Goal: Task Accomplishment & Management: Manage account settings

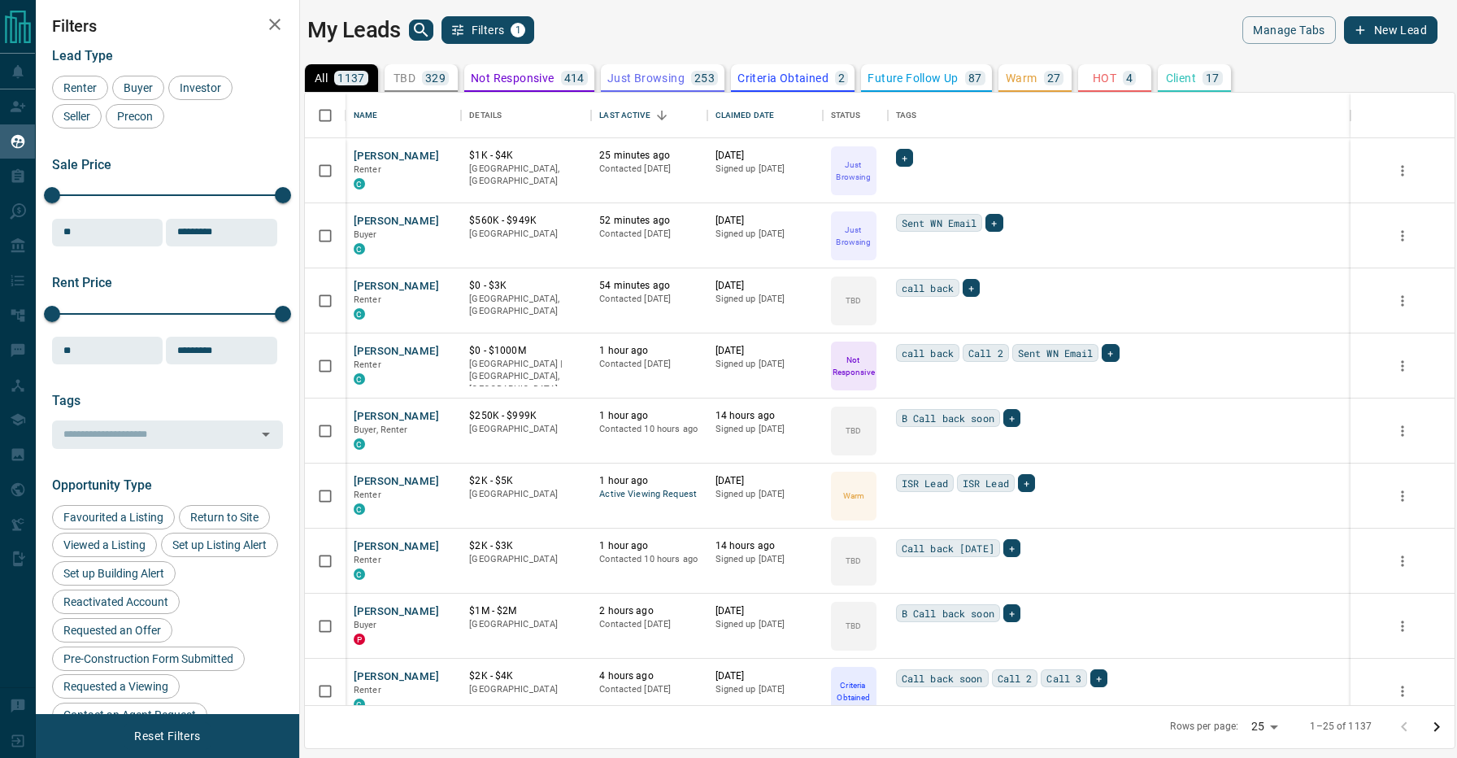
scroll to position [612, 1150]
click at [666, 34] on div "My Leads Filters 1" at bounding box center [589, 30] width 565 height 28
click at [384, 411] on button "[PERSON_NAME]" at bounding box center [396, 416] width 85 height 15
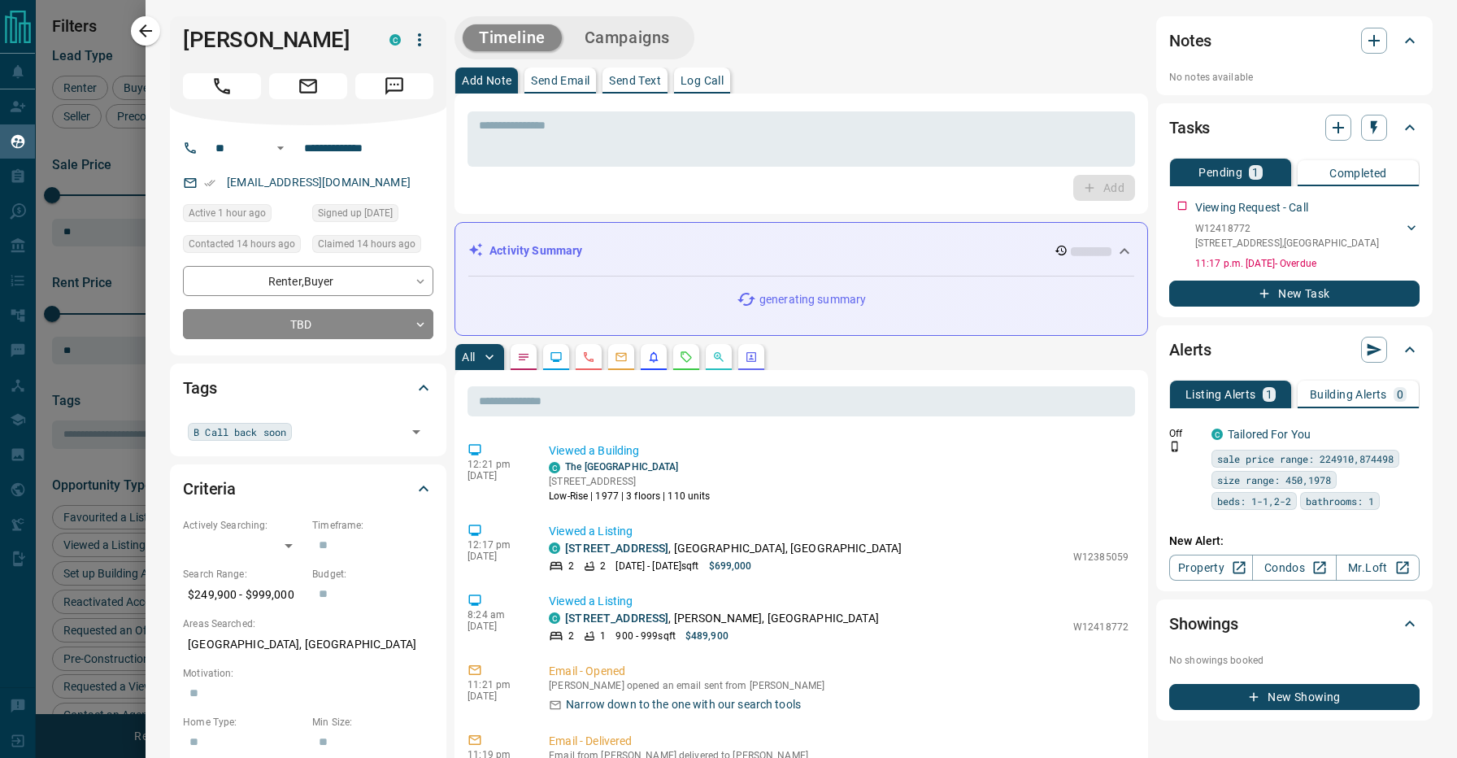
click at [875, 344] on div "All" at bounding box center [802, 357] width 694 height 26
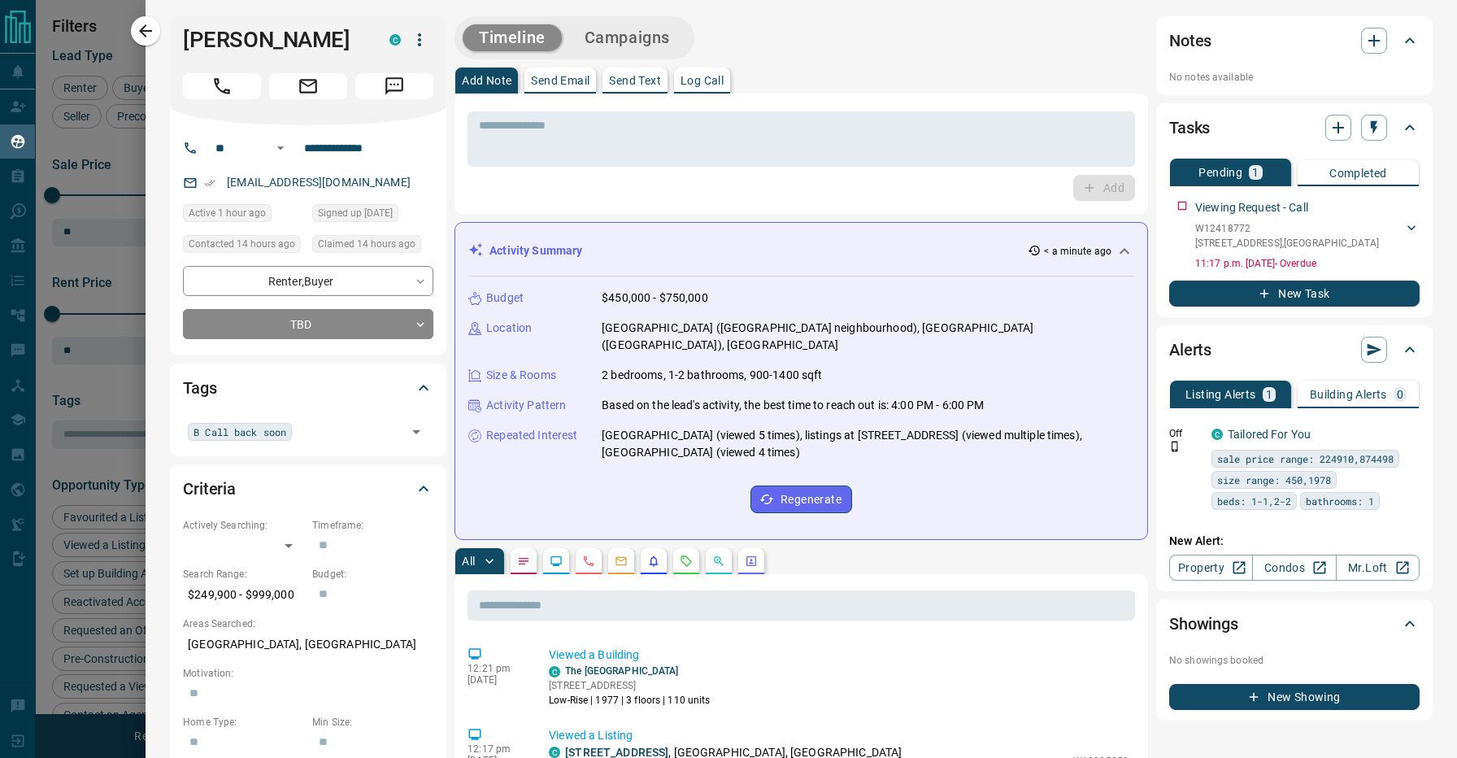
click at [898, 242] on div "Activity Summary < a minute ago" at bounding box center [801, 251] width 666 height 30
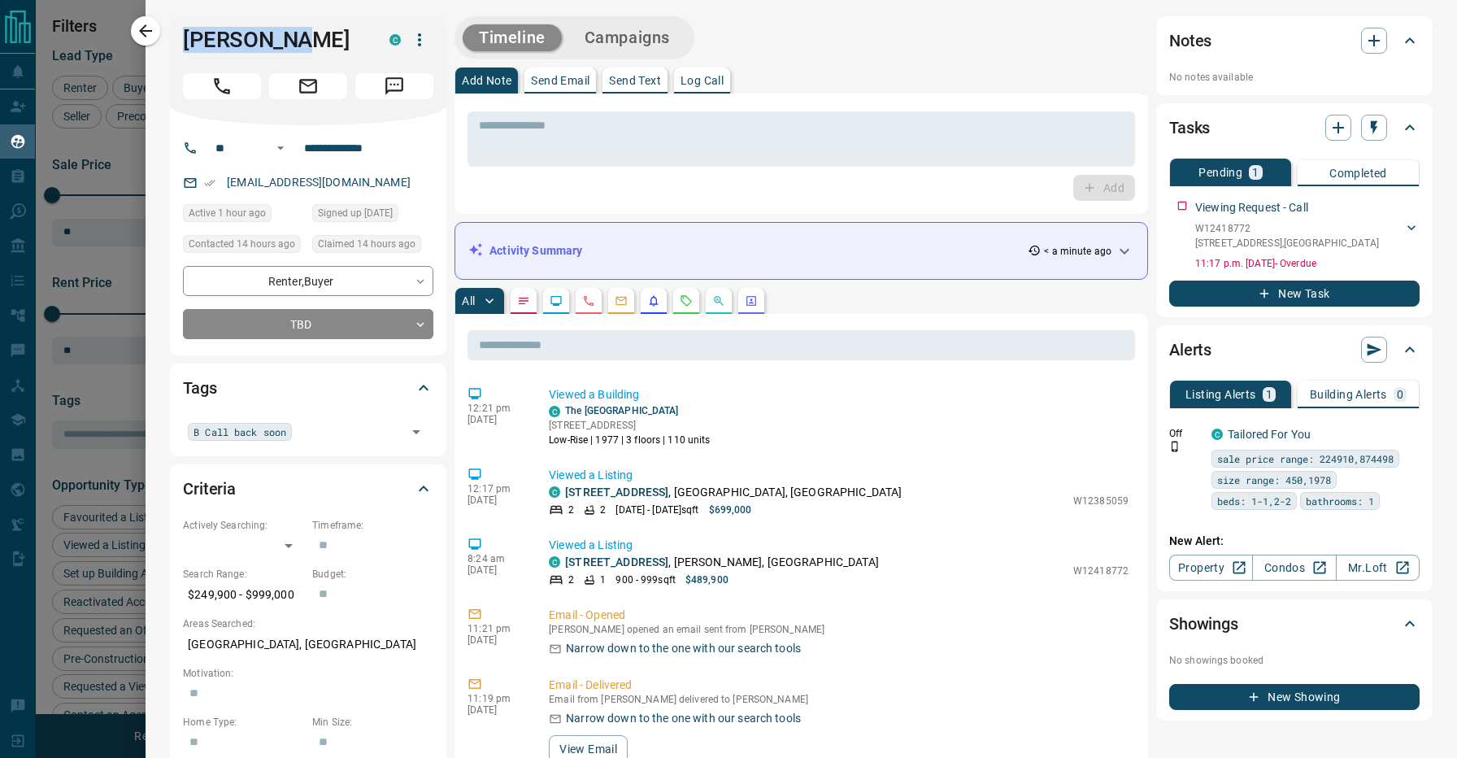
drag, startPoint x: 285, startPoint y: 46, endPoint x: 170, endPoint y: 44, distance: 114.7
click at [170, 44] on div "[PERSON_NAME]" at bounding box center [308, 70] width 276 height 109
copy h1 "[PERSON_NAME]"
click at [771, 68] on div "Add Note Send Email Send Text Log Call" at bounding box center [802, 80] width 694 height 26
click at [843, 292] on div "All" at bounding box center [802, 301] width 694 height 26
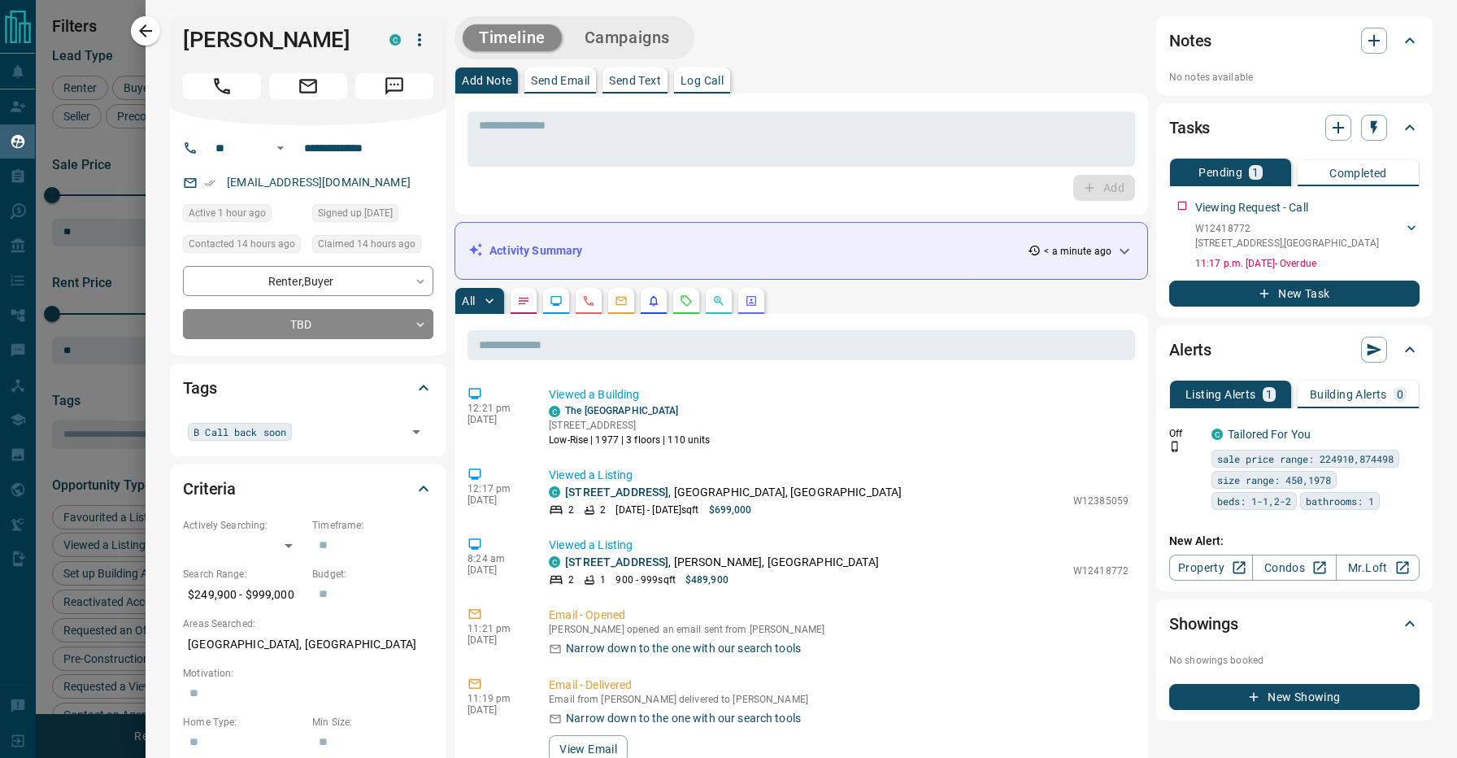
scroll to position [0, 0]
click at [823, 50] on div "Timeline Campaigns" at bounding box center [802, 37] width 694 height 43
click at [711, 33] on div "Timeline Campaigns" at bounding box center [802, 37] width 694 height 43
click at [827, 288] on div "All" at bounding box center [802, 301] width 694 height 26
click at [346, 420] on div "B Call back soon ​" at bounding box center [308, 431] width 250 height 28
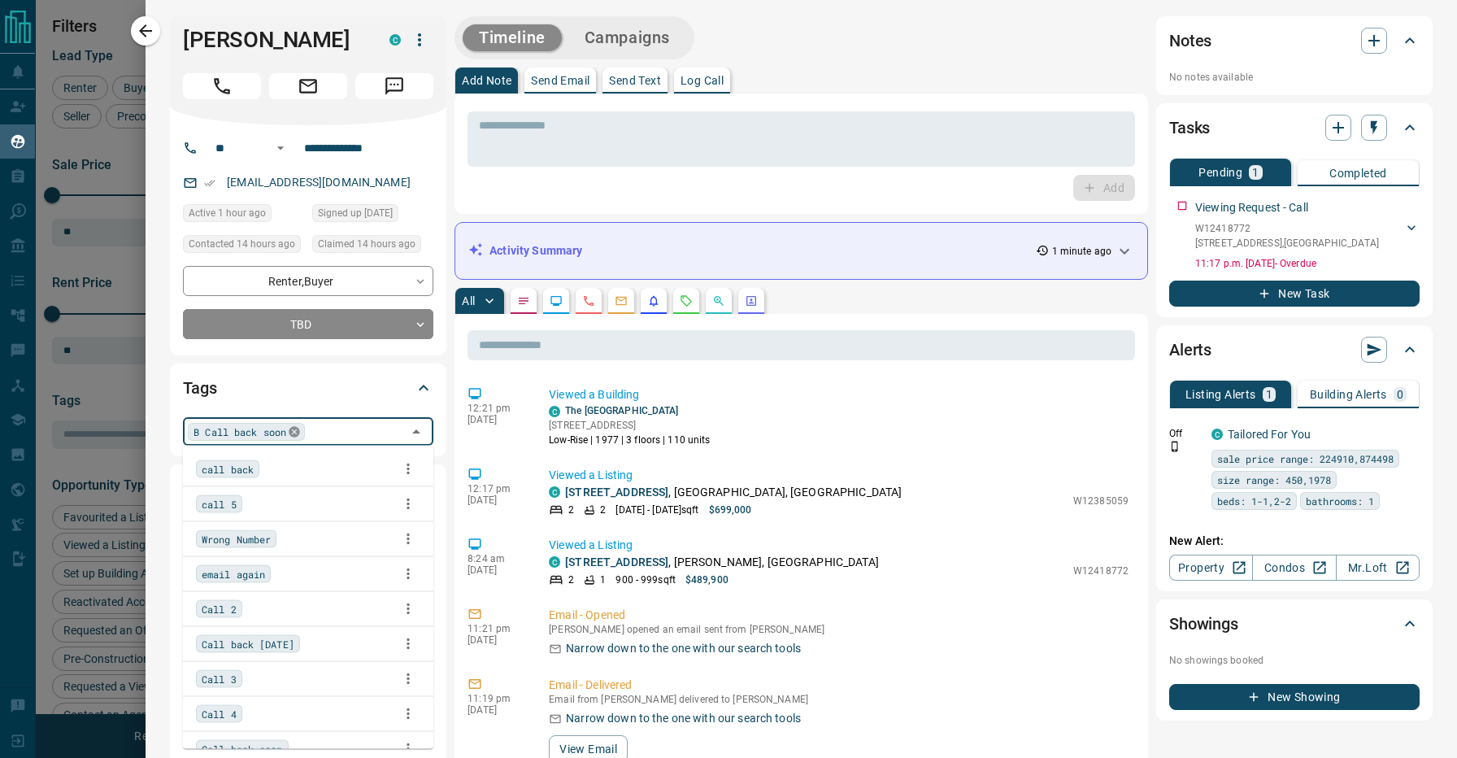
scroll to position [122, 0]
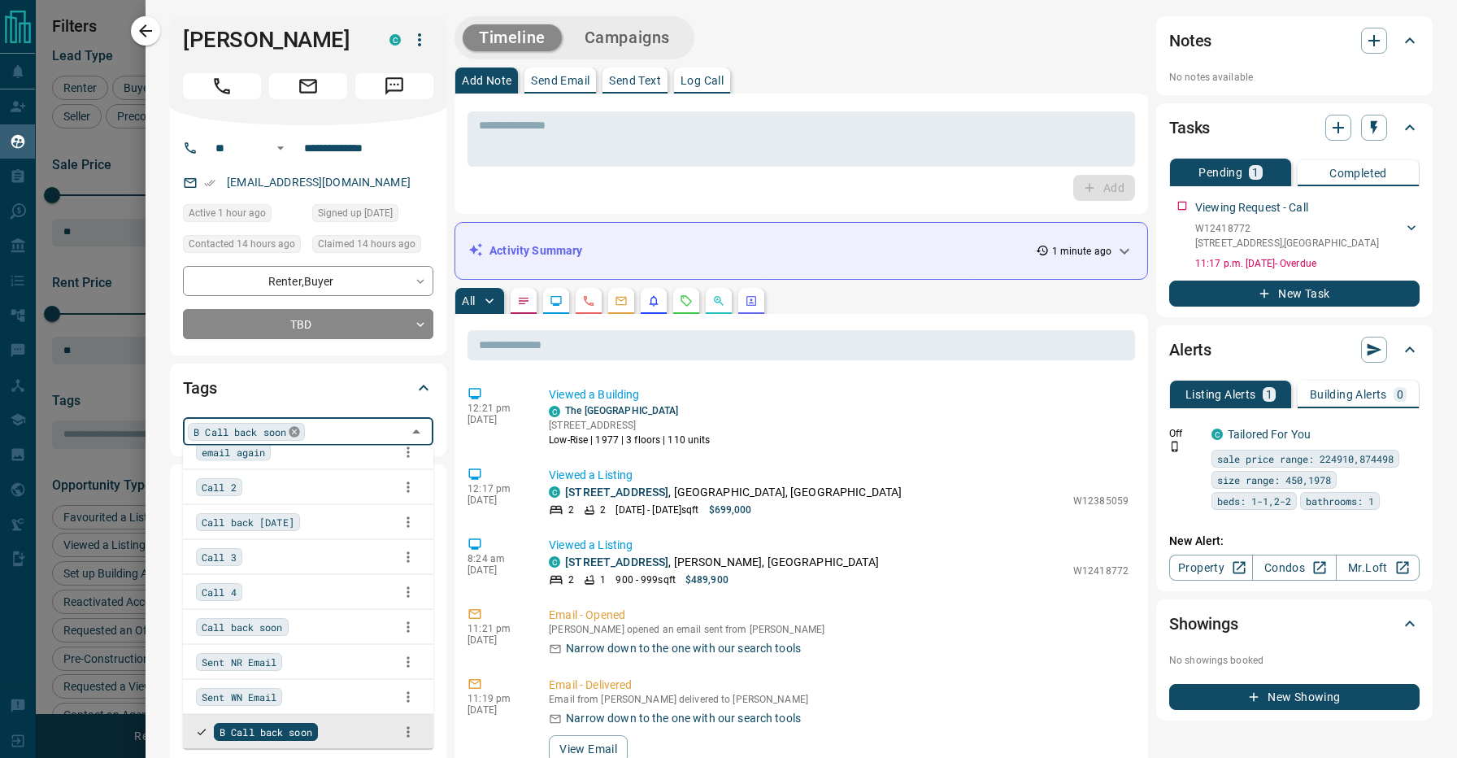
click at [299, 433] on icon at bounding box center [294, 431] width 13 height 13
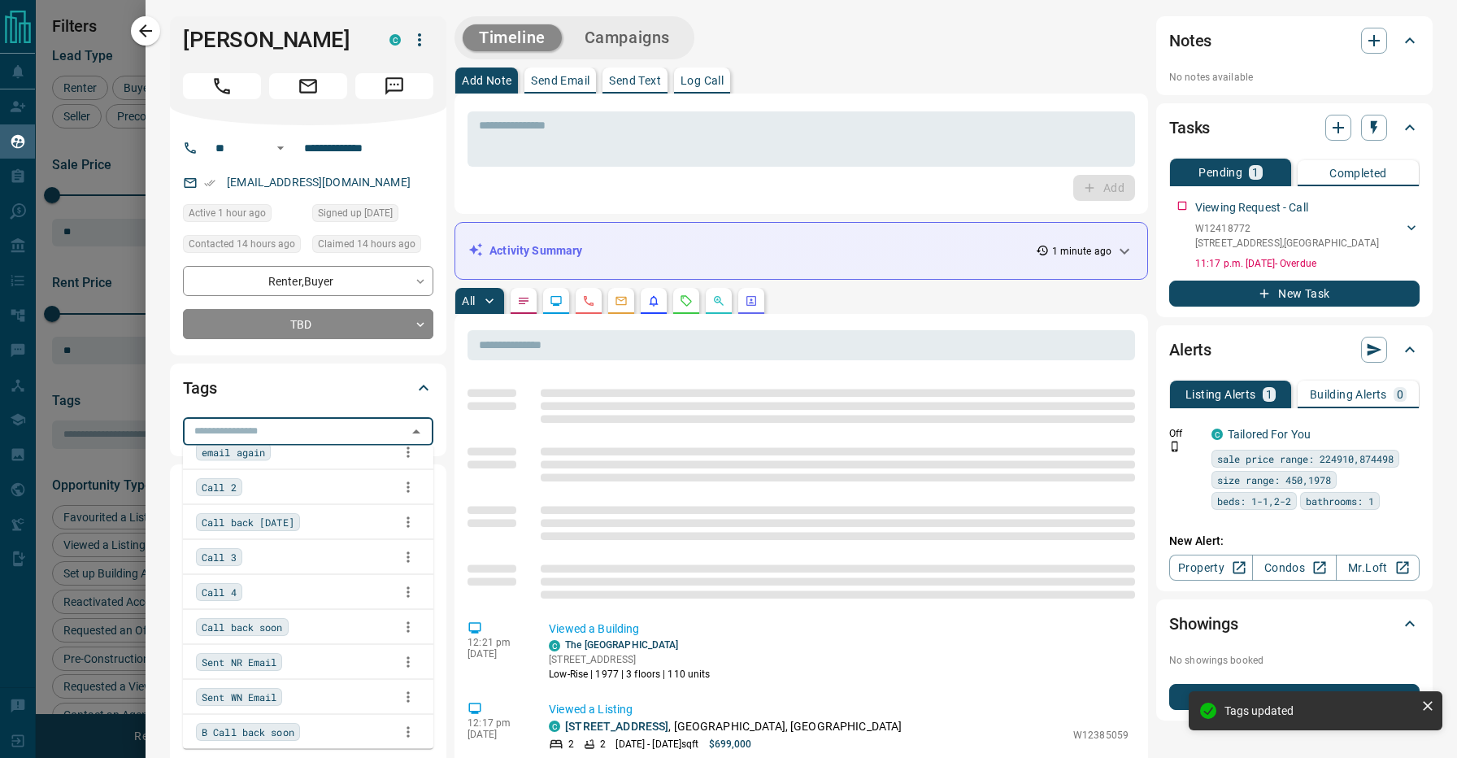
click at [324, 426] on input "text" at bounding box center [295, 431] width 214 height 18
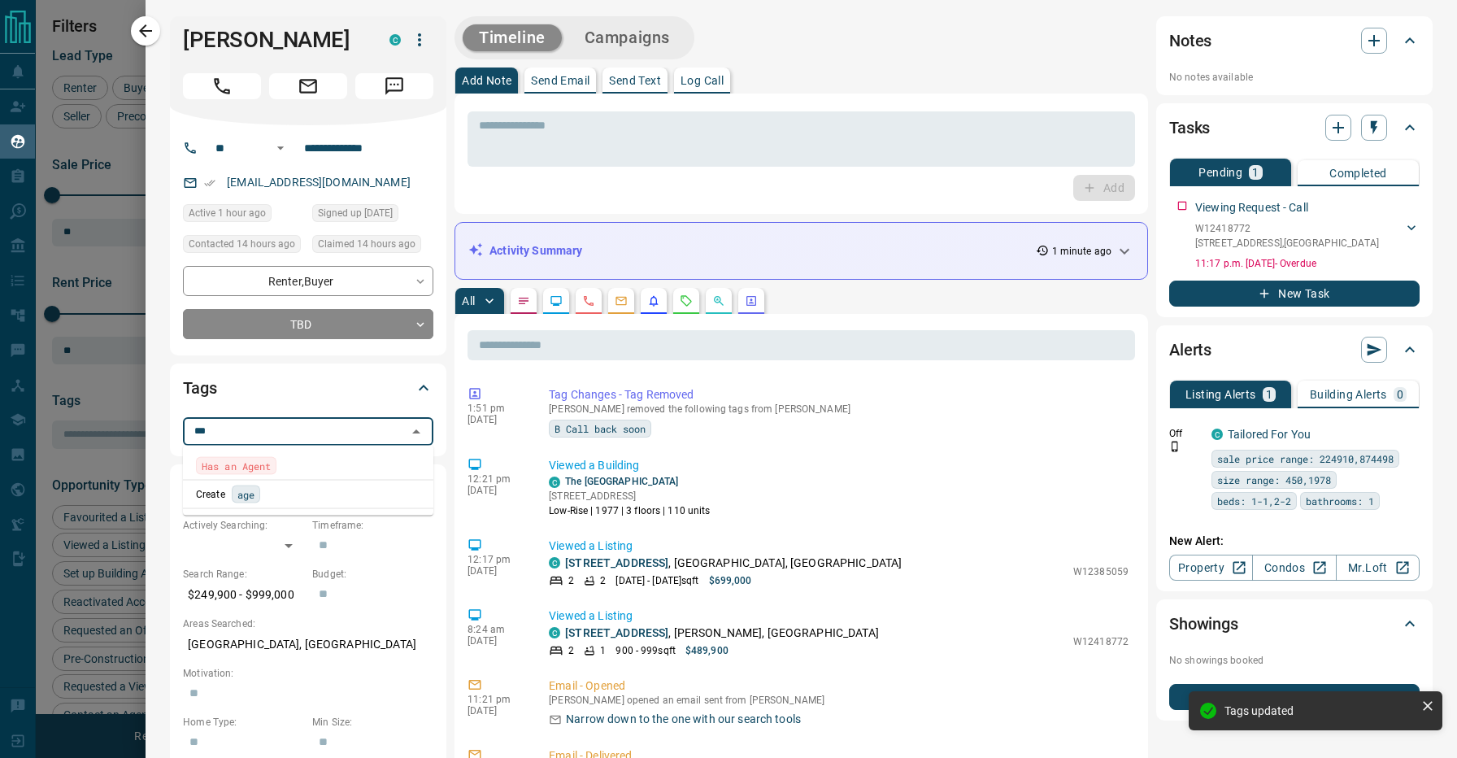
type input "****"
click at [281, 465] on div "Has an Agent" at bounding box center [308, 466] width 224 height 18
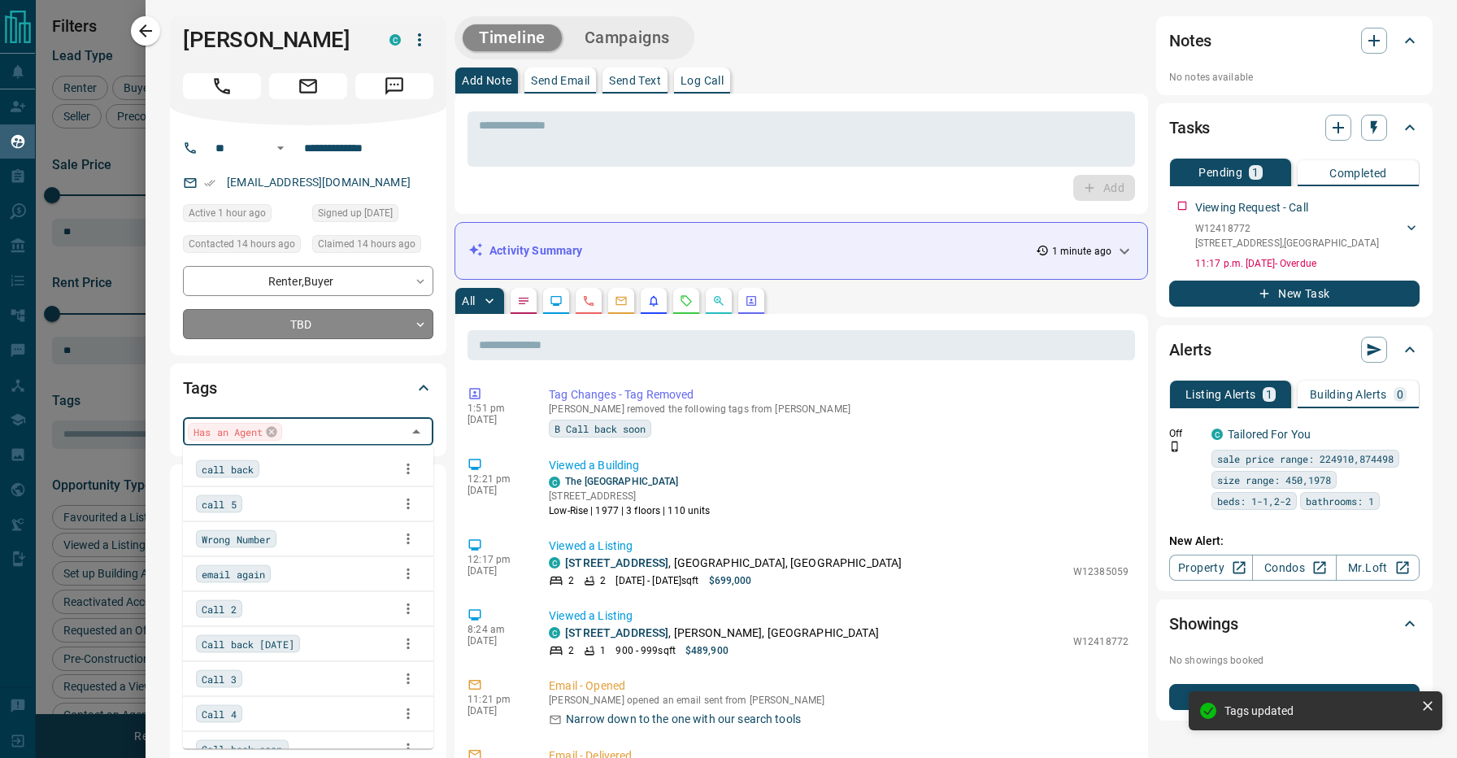
click at [333, 317] on body "Lead Transfers Claim Leads My Leads Tasks Opportunities Deals Campaigns Automat…" at bounding box center [728, 369] width 1457 height 738
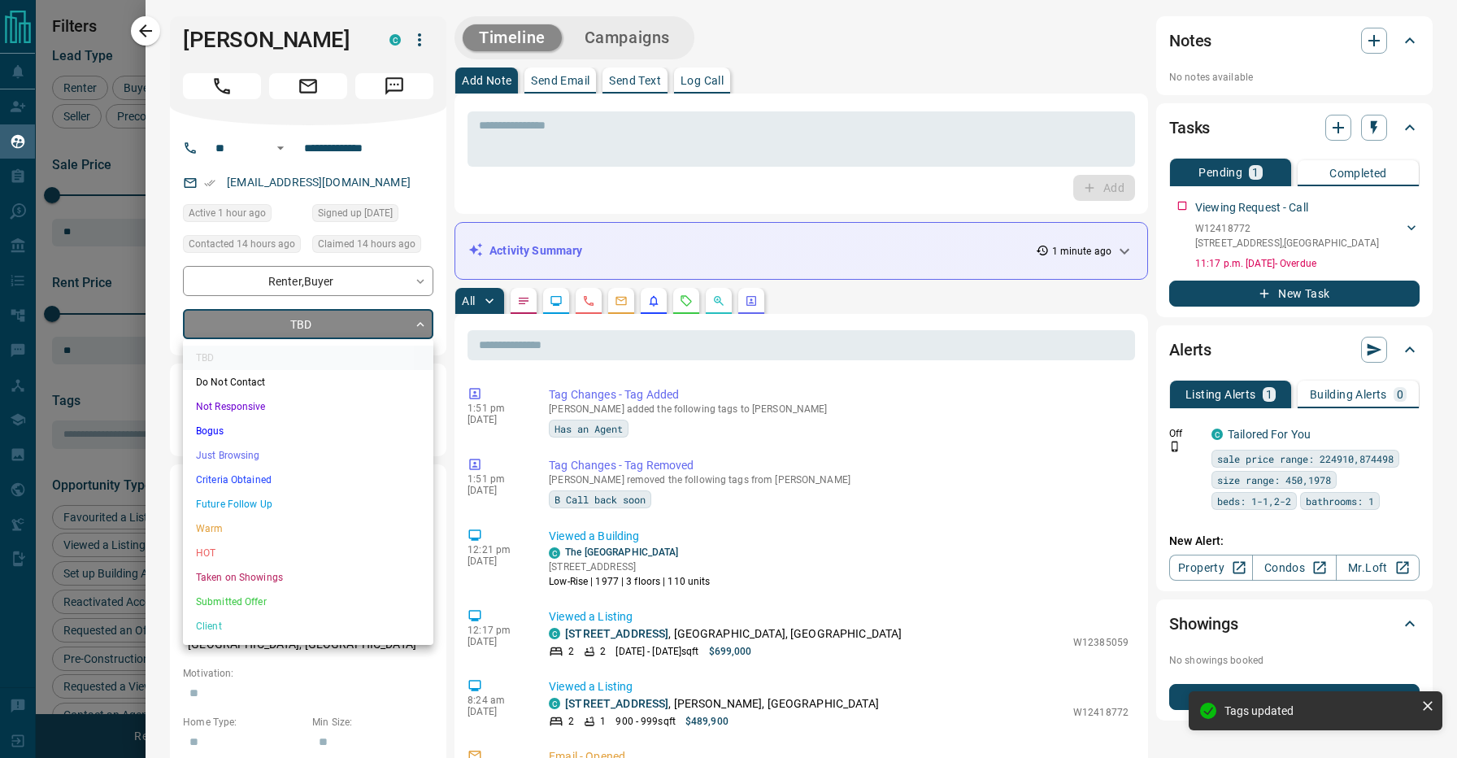
click at [283, 452] on li "Just Browsing" at bounding box center [308, 455] width 250 height 24
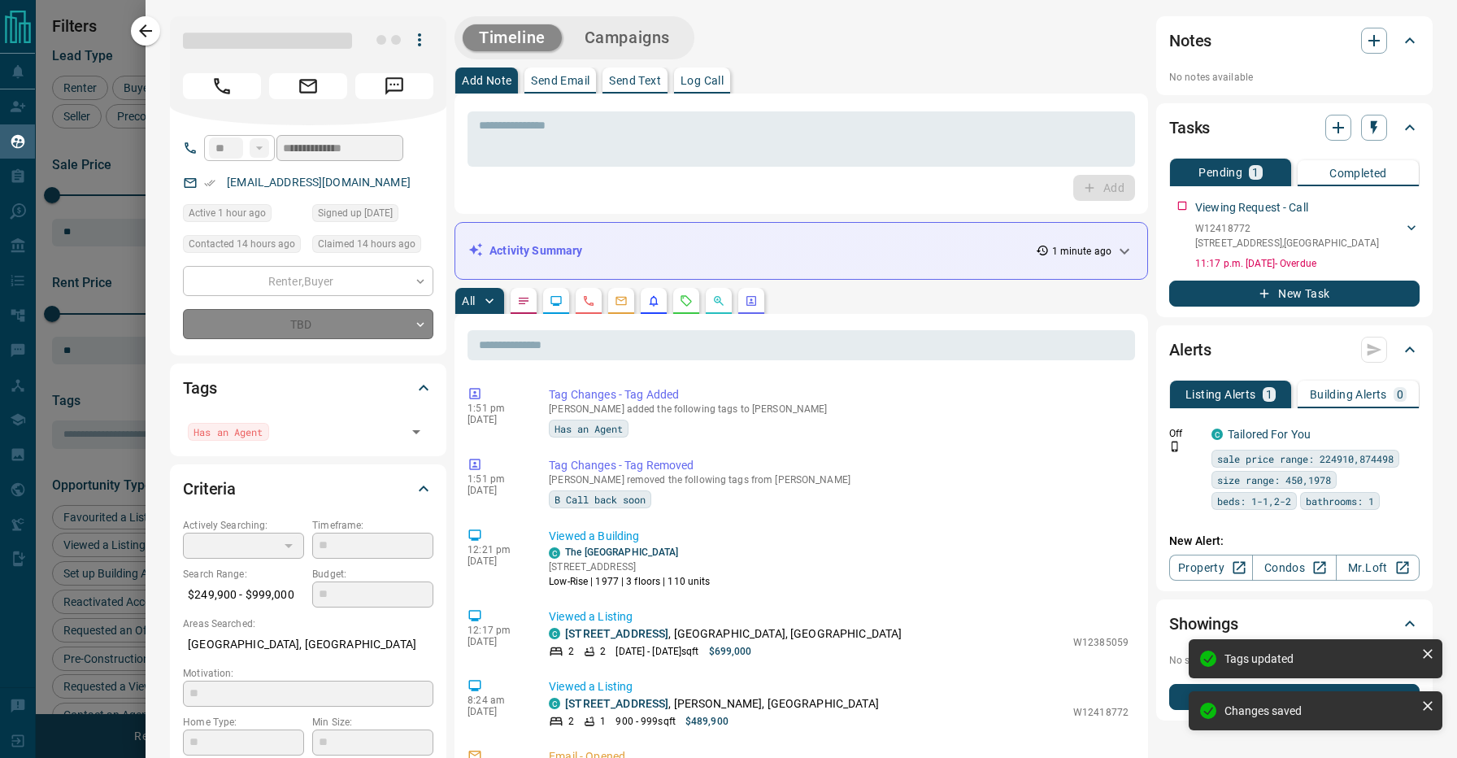
type input "*"
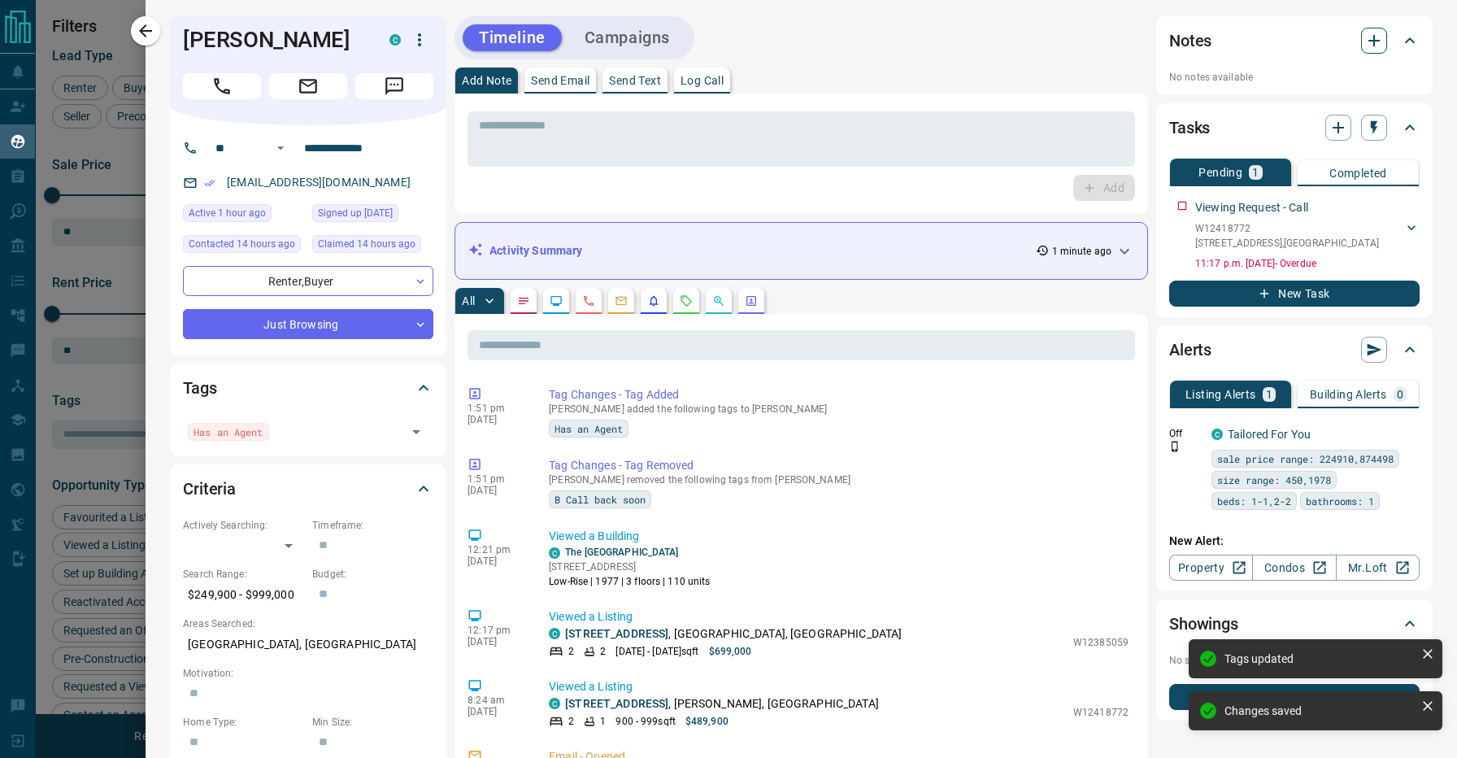
click at [1371, 40] on icon "button" at bounding box center [1374, 40] width 11 height 11
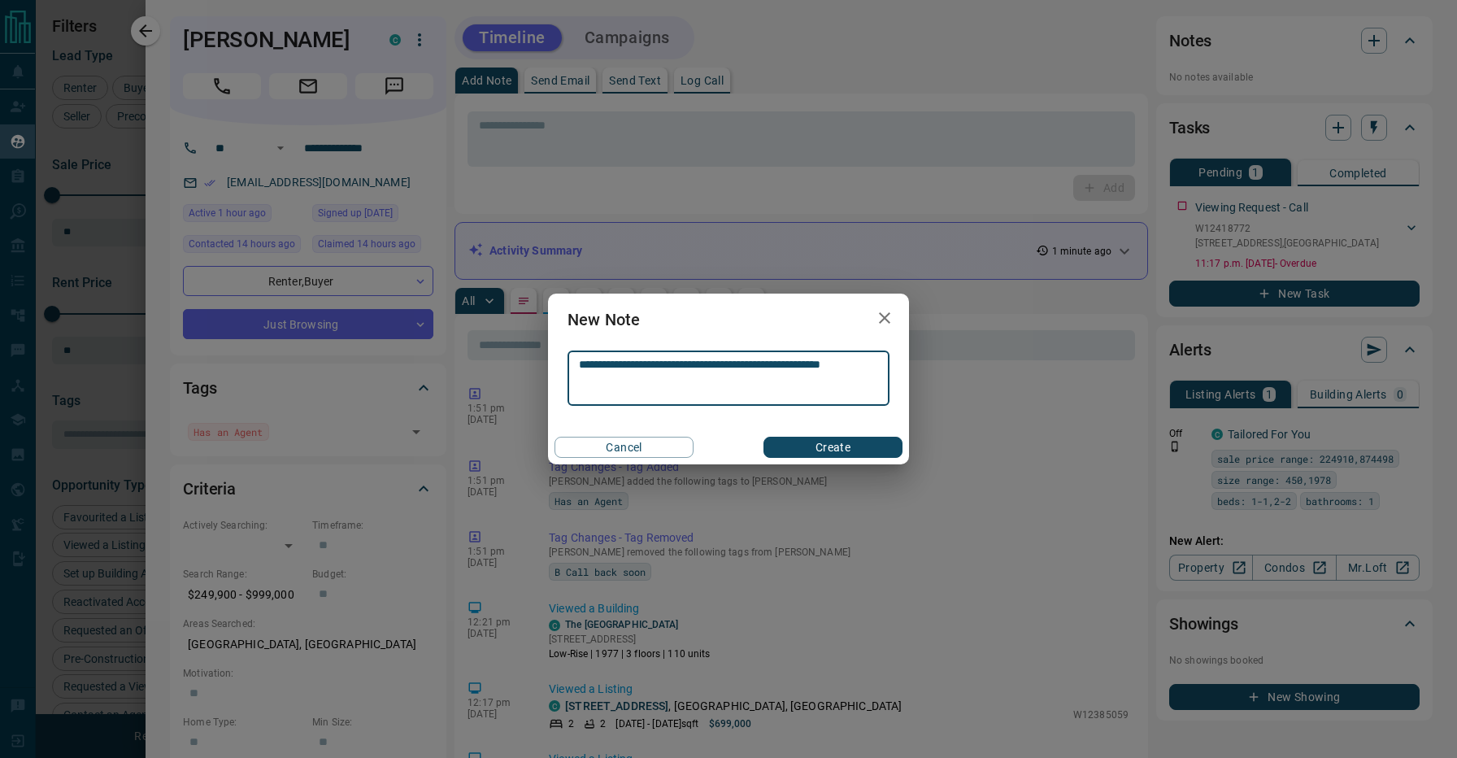
type textarea "**********"
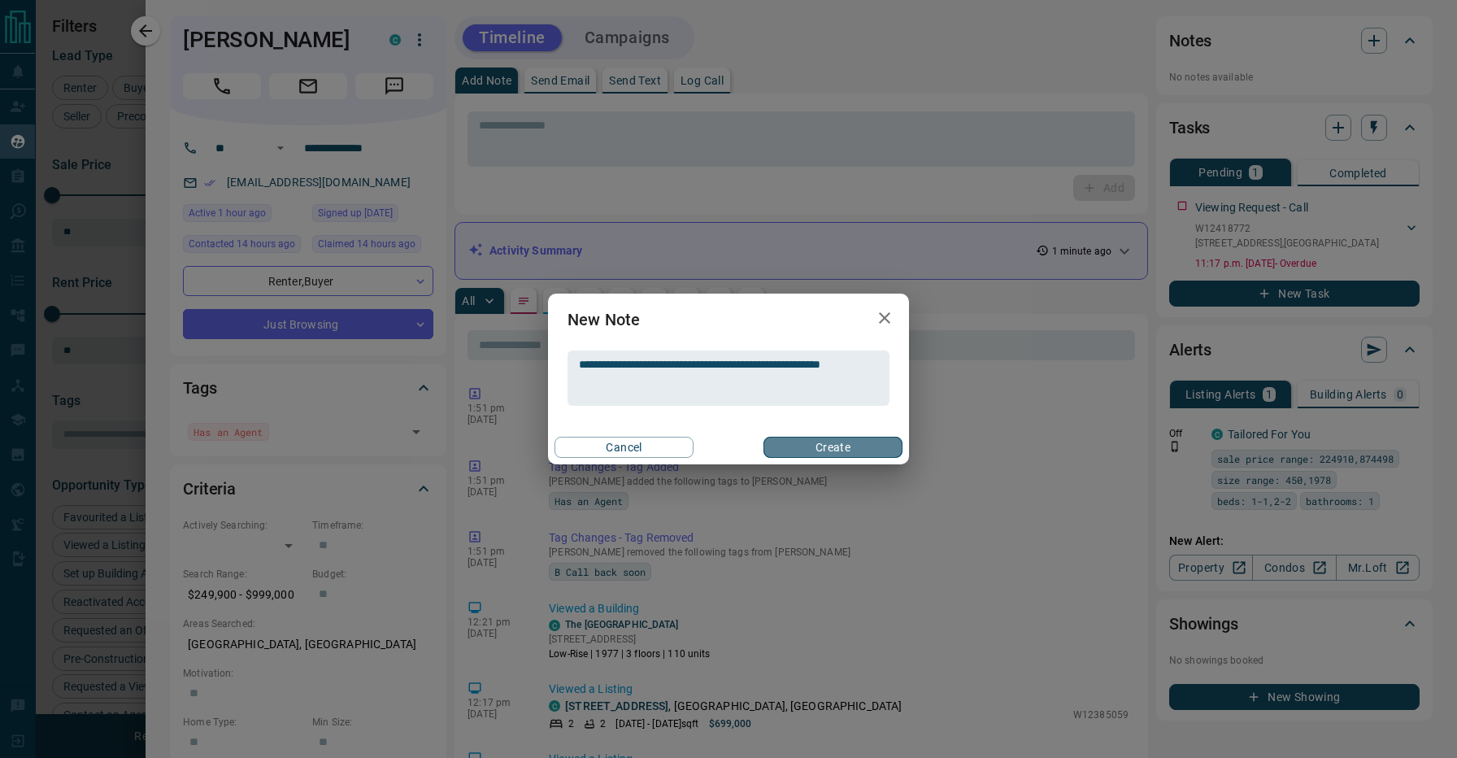
click at [870, 441] on button "Create" at bounding box center [833, 447] width 139 height 21
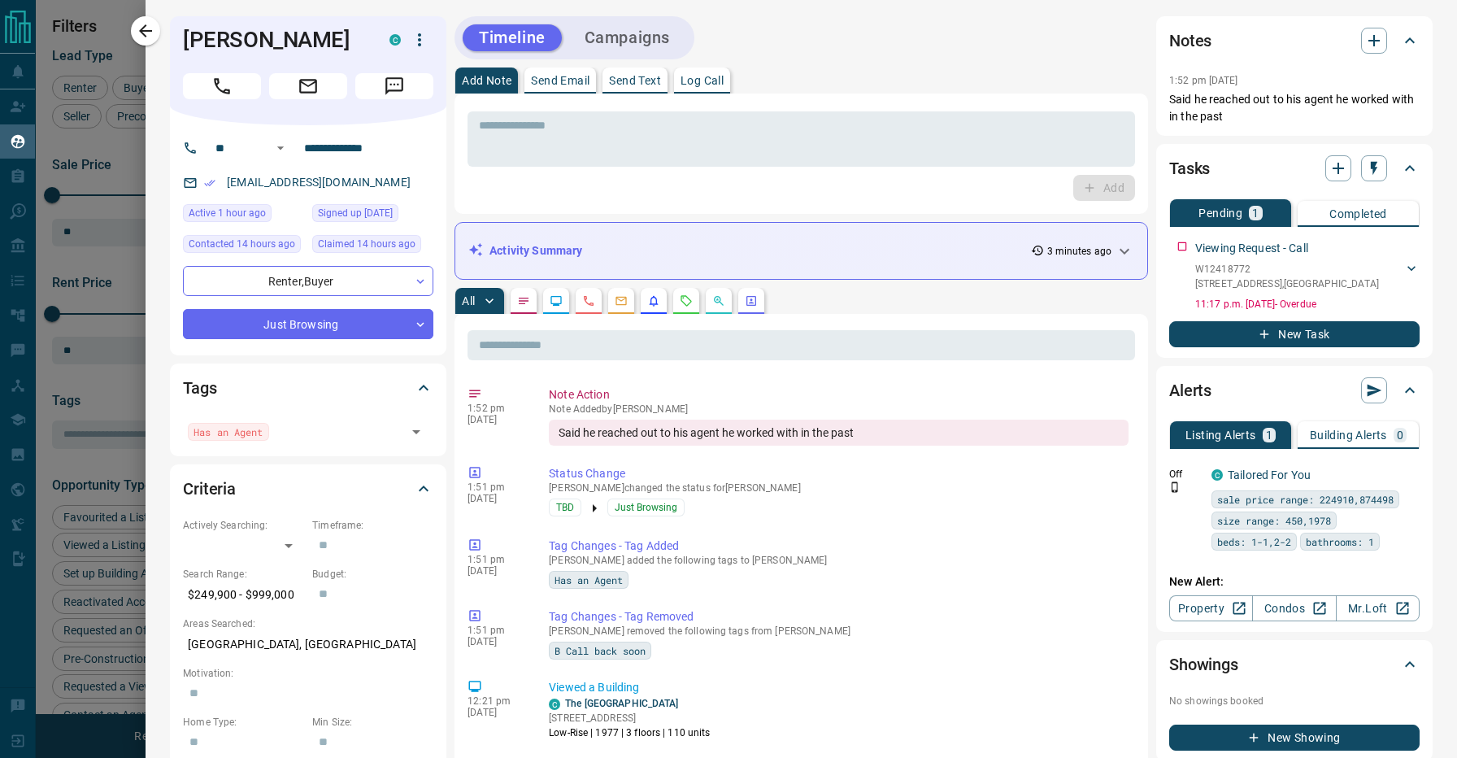
click at [816, 29] on div "Timeline Campaigns" at bounding box center [802, 37] width 694 height 43
click at [152, 29] on icon "button" at bounding box center [146, 31] width 20 height 20
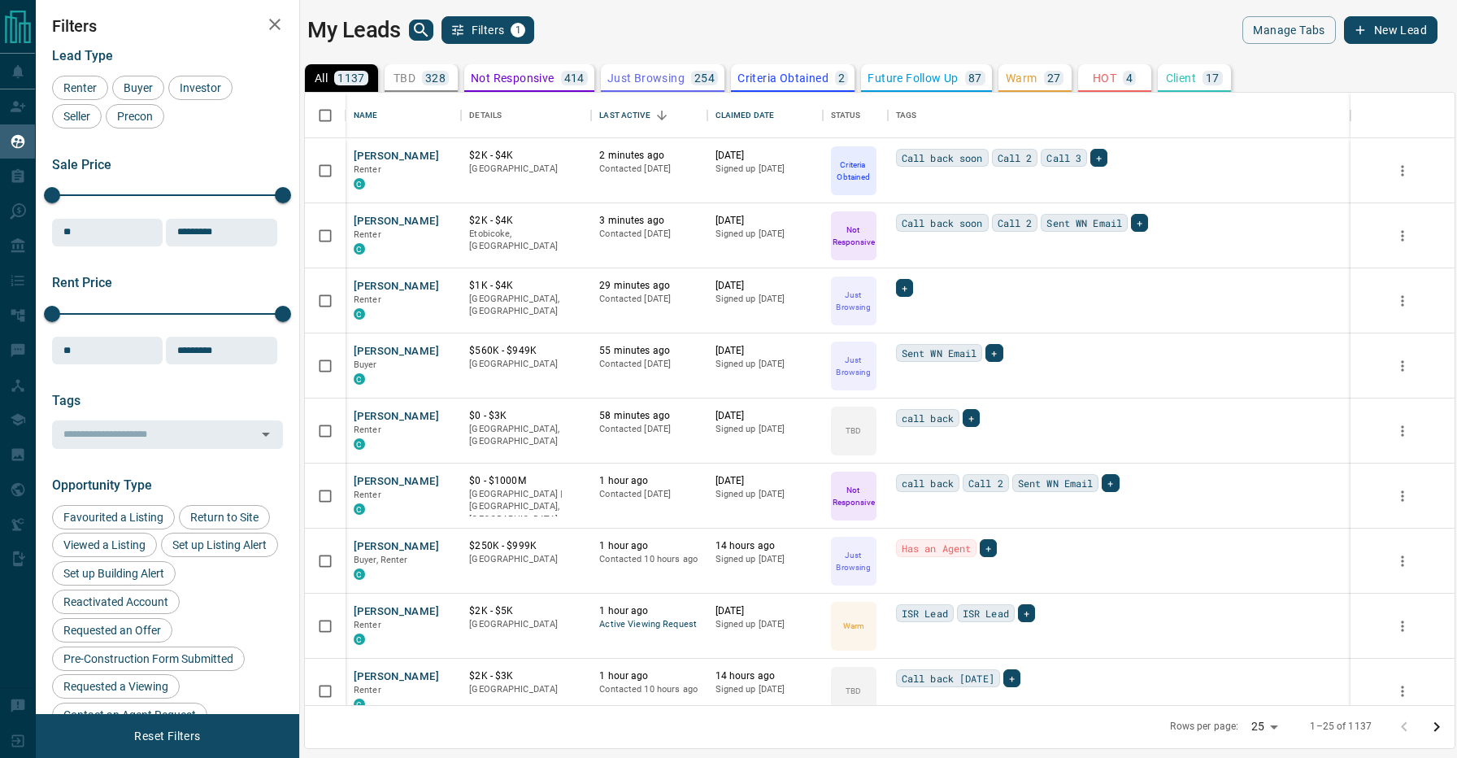
click at [619, 28] on div "My Leads Filters 1" at bounding box center [589, 30] width 565 height 28
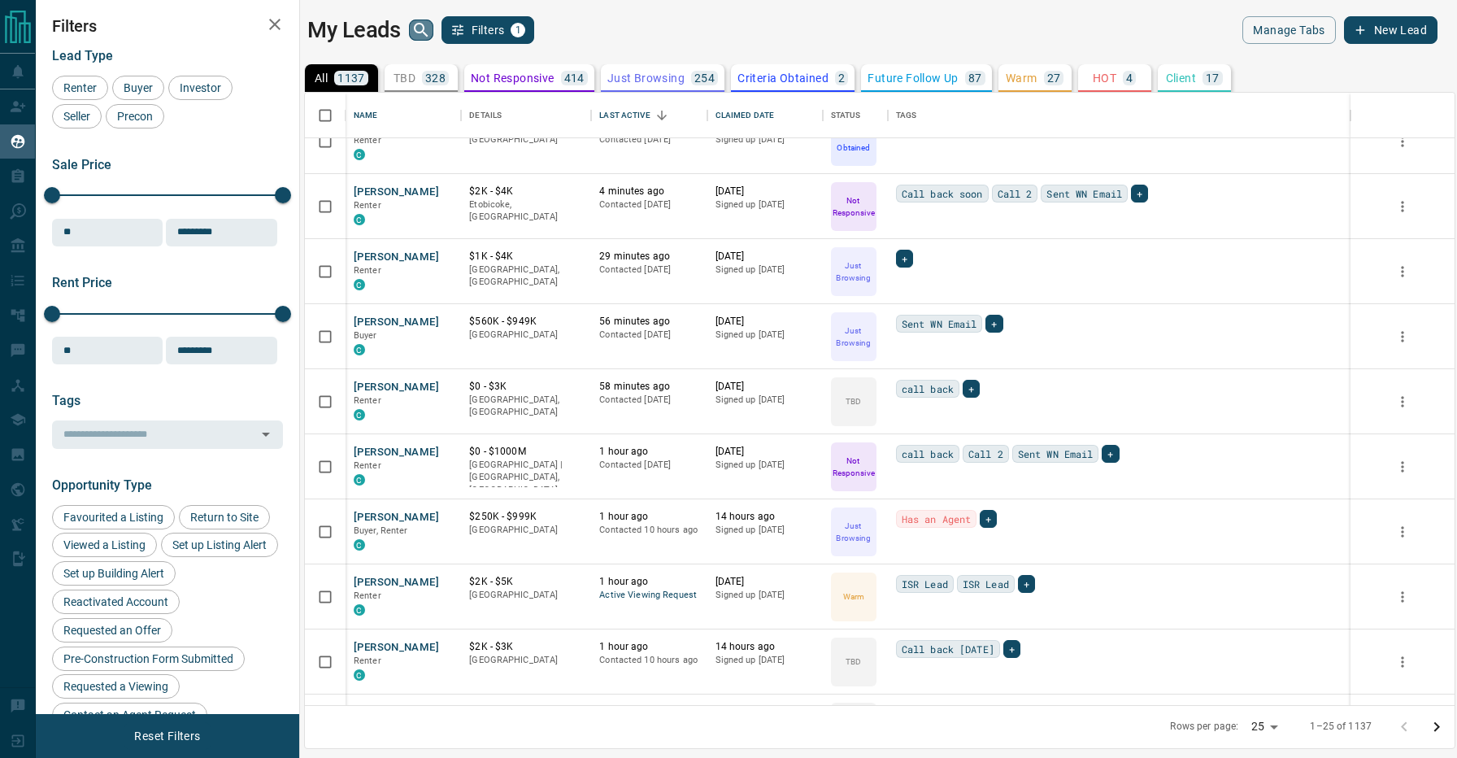
click at [416, 29] on icon "search button" at bounding box center [421, 30] width 20 height 20
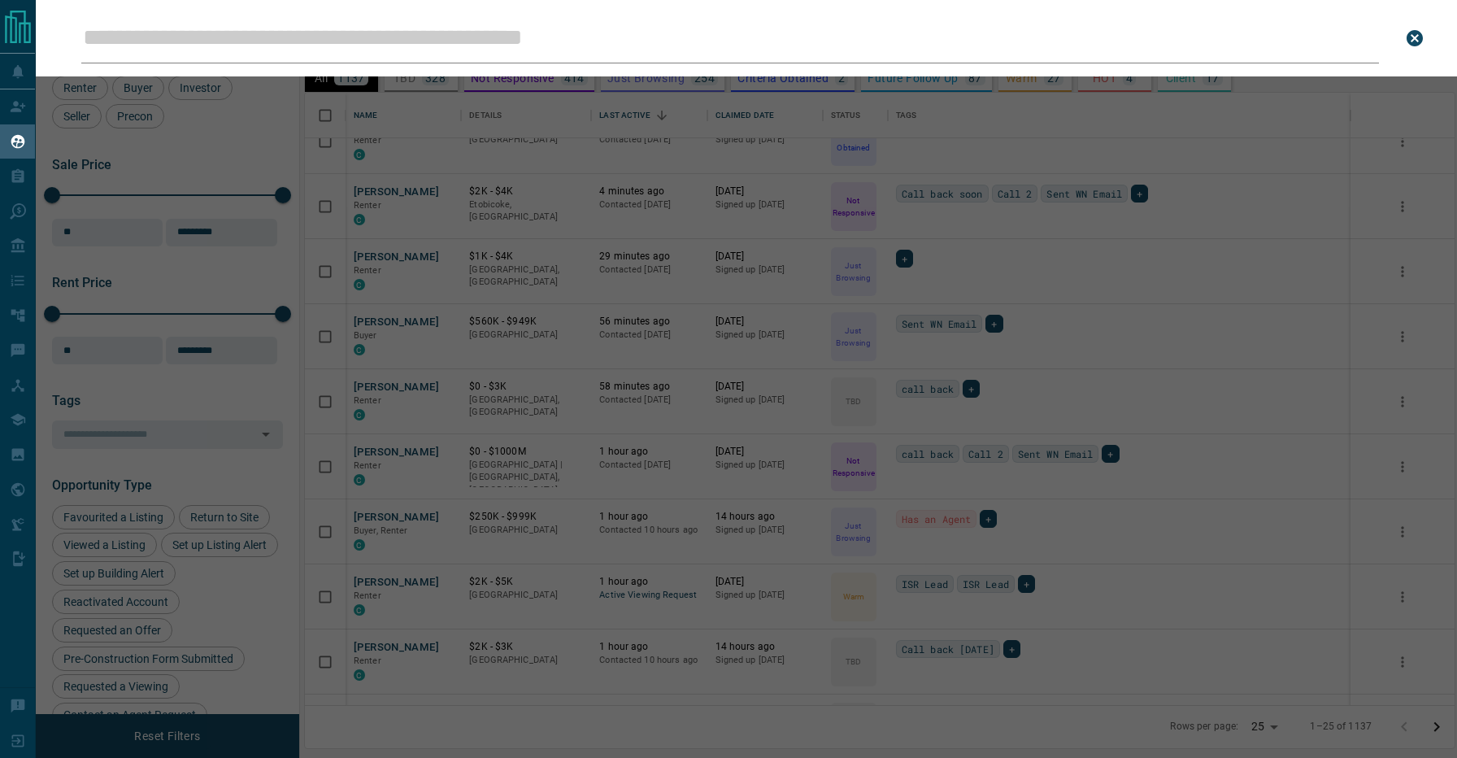
type input "*"
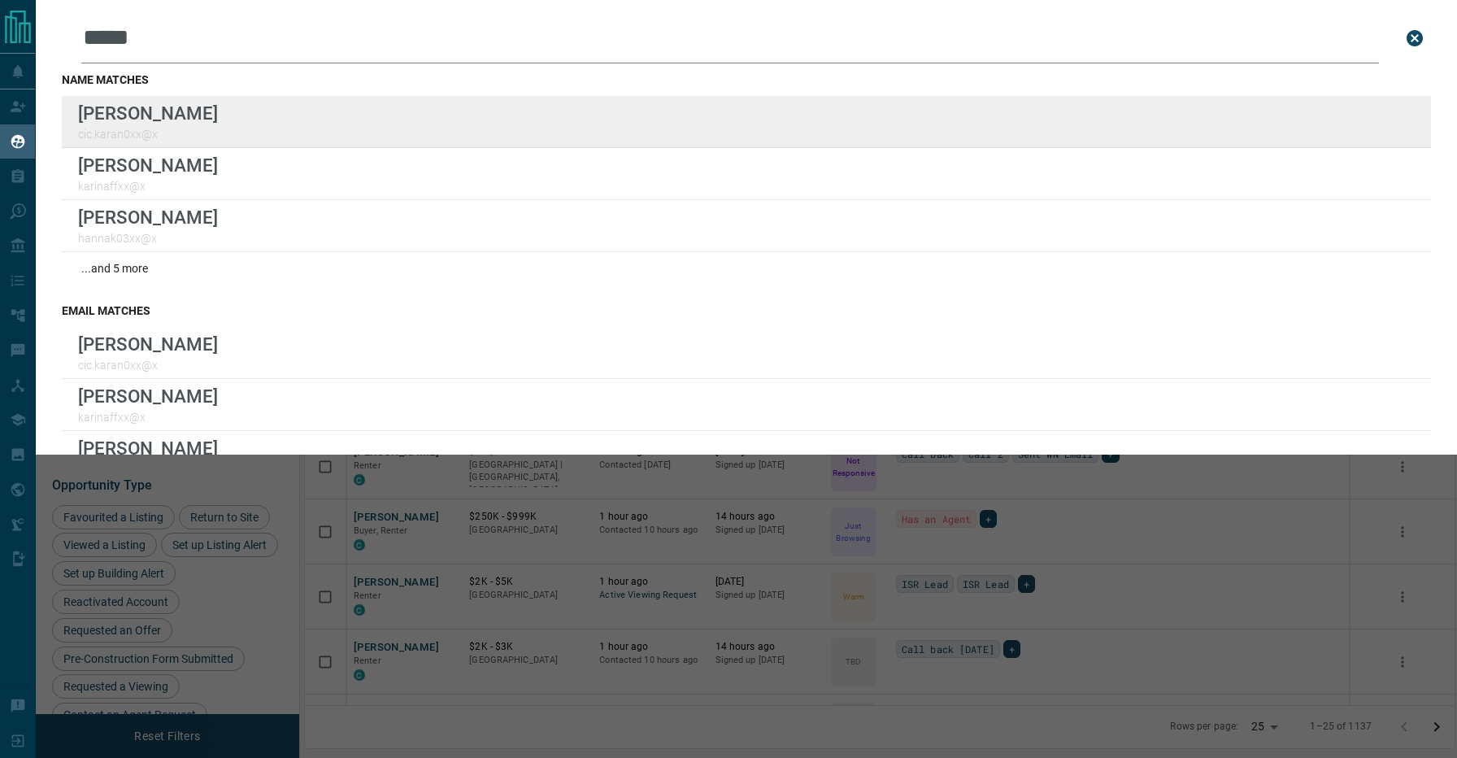
click at [365, 104] on div "[PERSON_NAME] cic.karan0xx@x" at bounding box center [746, 122] width 1369 height 52
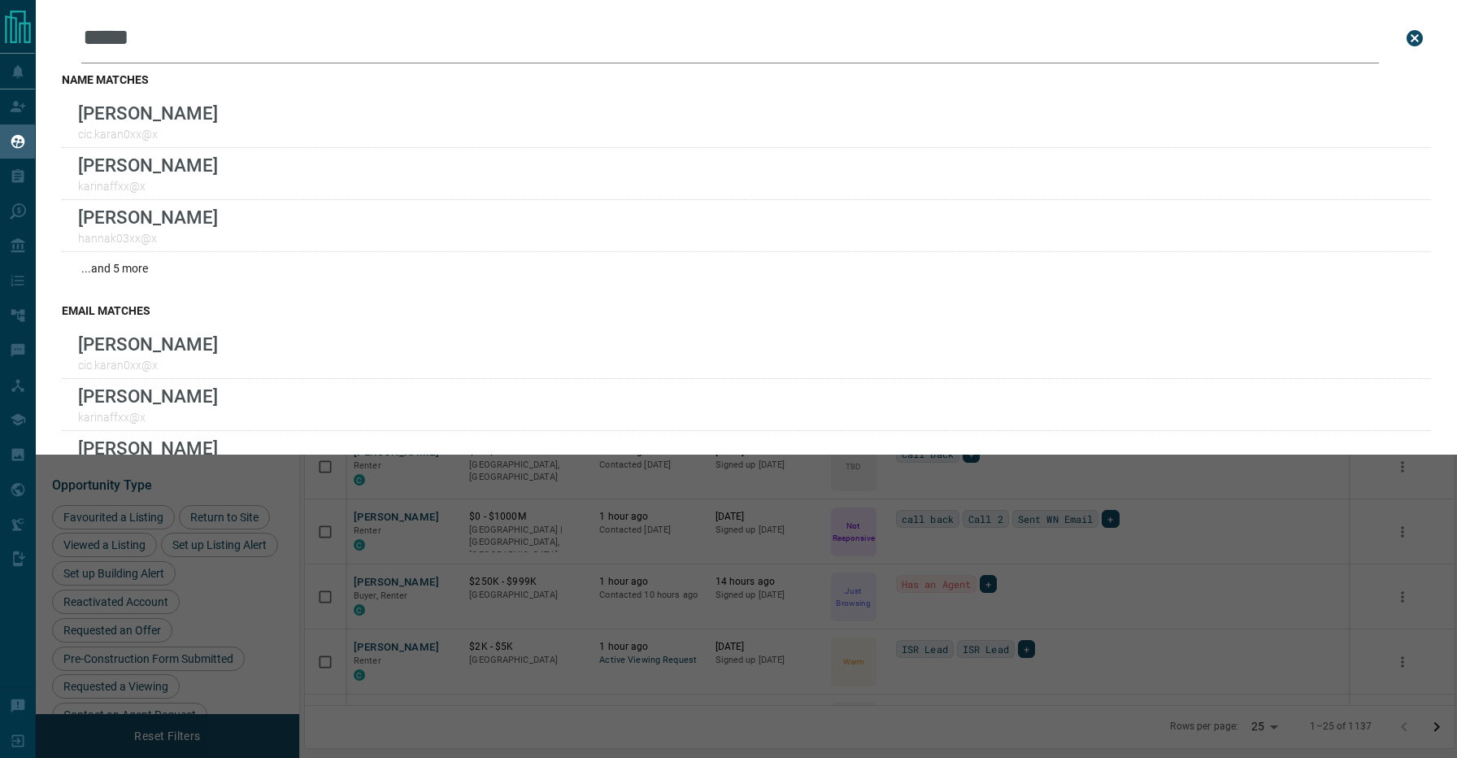
click at [202, 38] on input "*****" at bounding box center [730, 38] width 1298 height 50
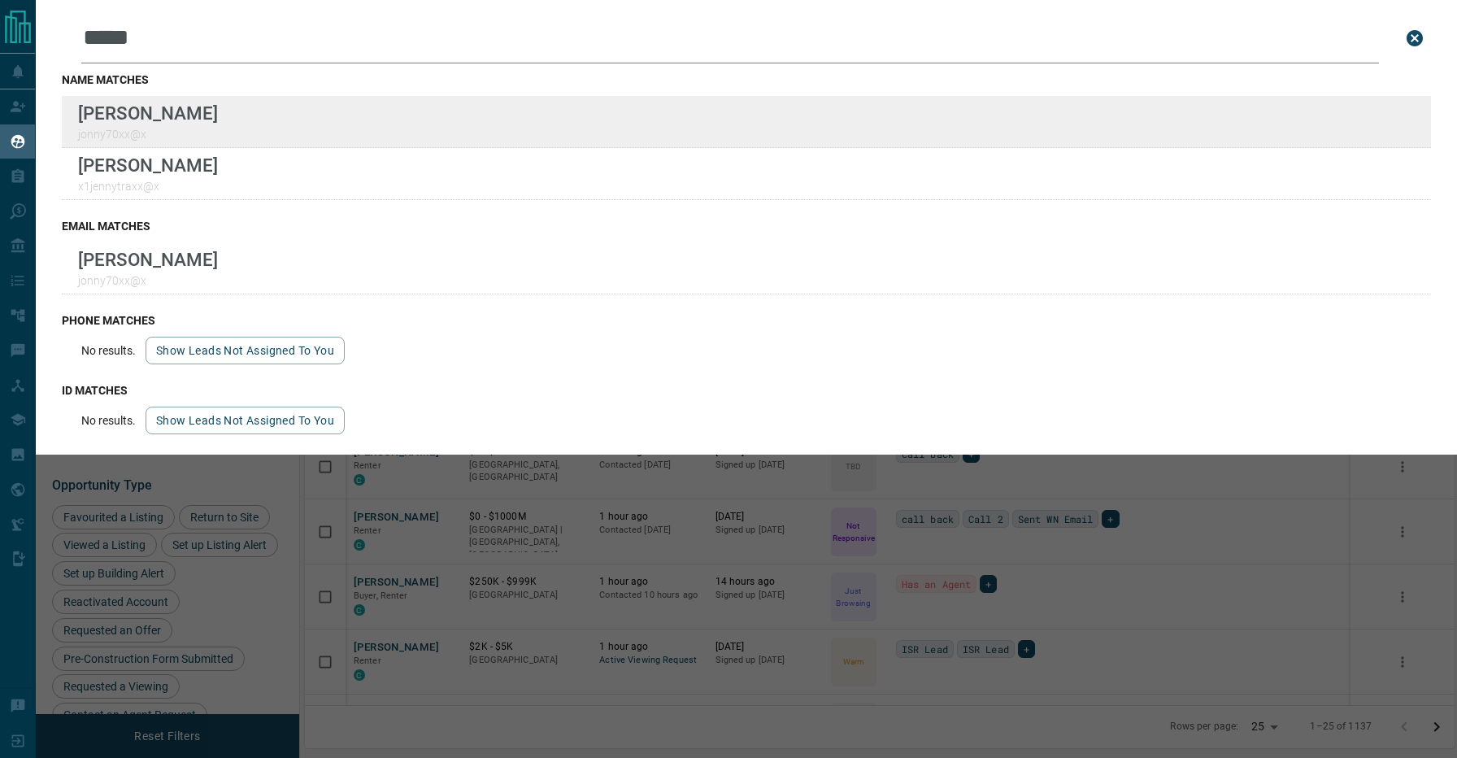
type input "*****"
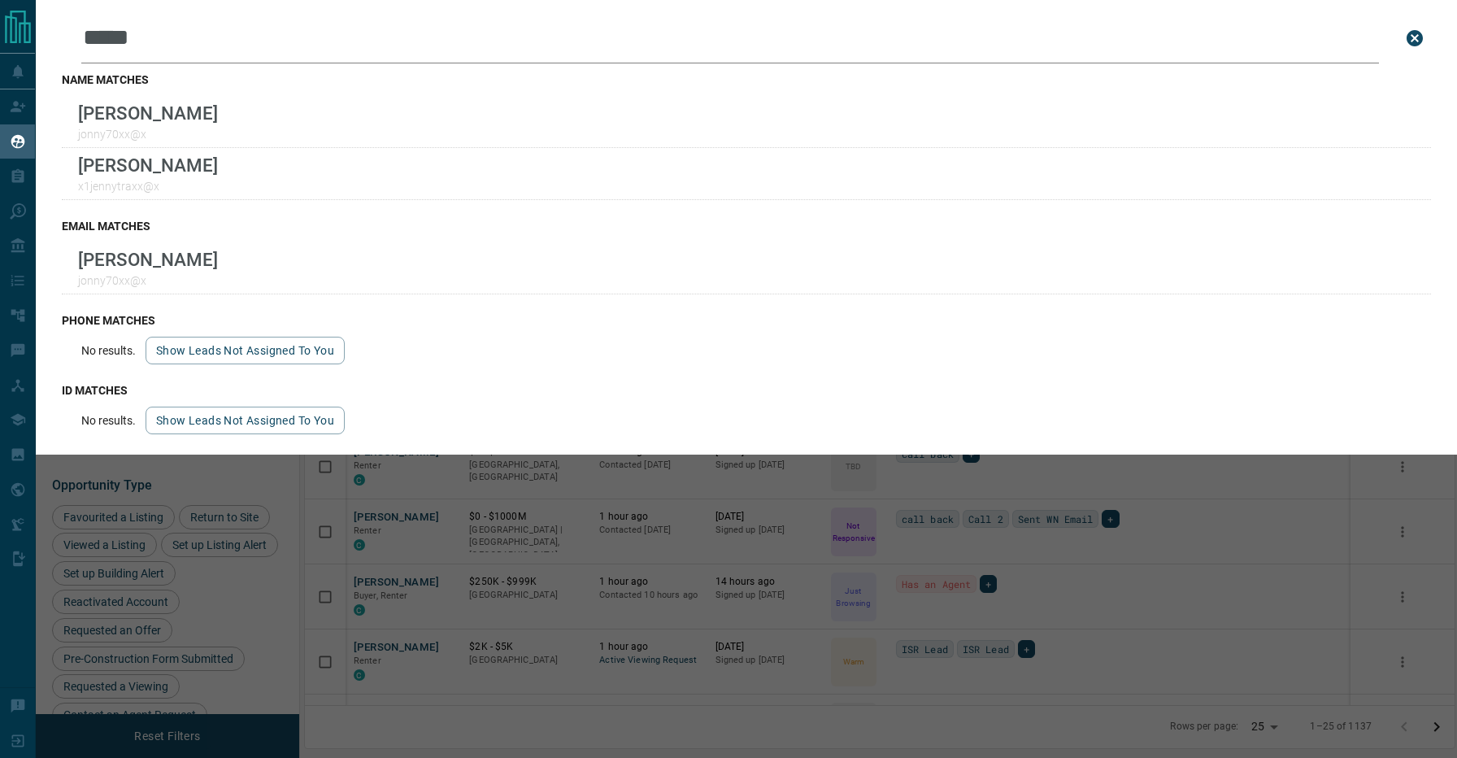
click at [459, 554] on div "Leads Search Bar ***** Search for a lead by name, email, phone, or id name matc…" at bounding box center [764, 379] width 1457 height 758
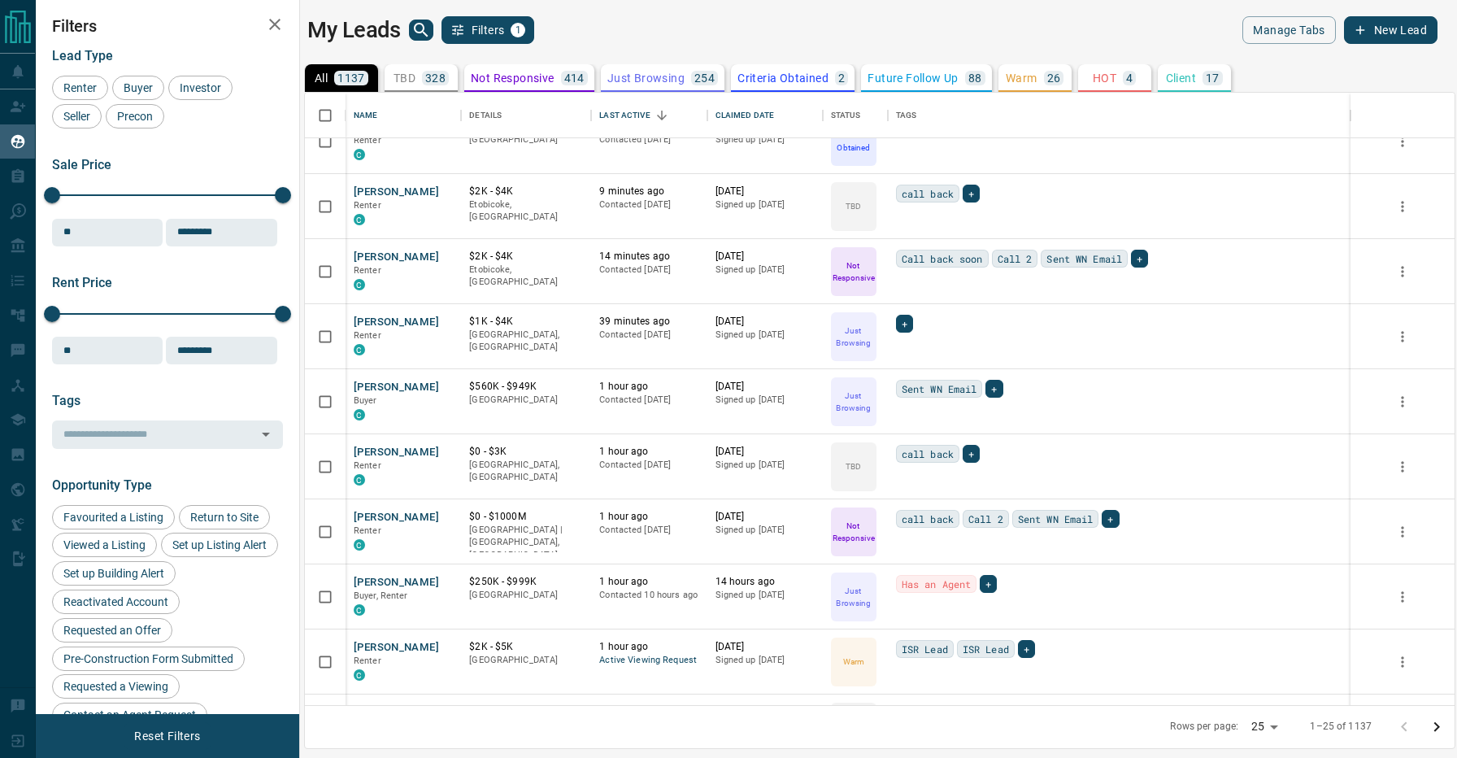
click at [630, 18] on div "My Leads Filters 1" at bounding box center [589, 30] width 565 height 28
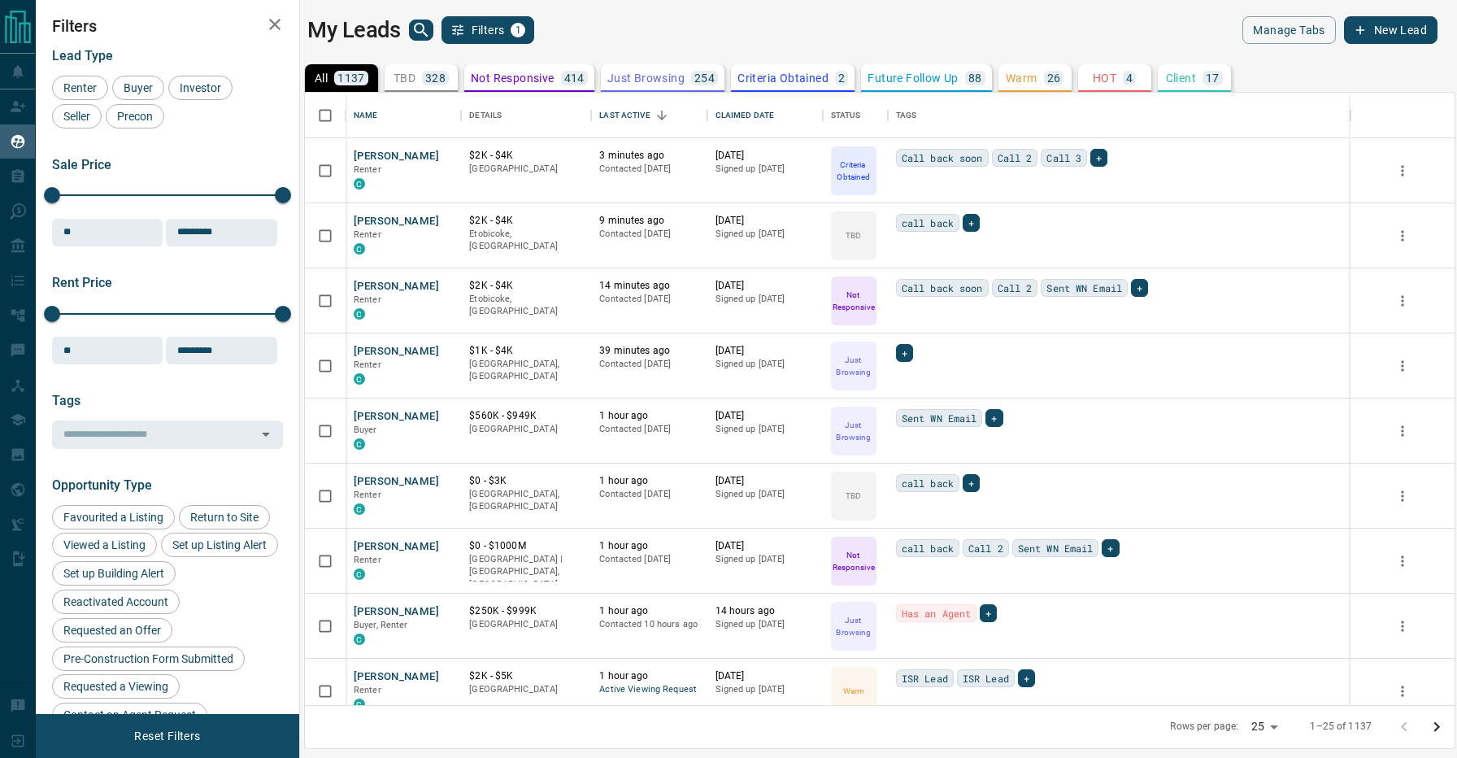
scroll to position [0, 0]
click at [627, 31] on div "My Leads Filters 1" at bounding box center [589, 30] width 565 height 28
click at [625, 111] on div "Last Active" at bounding box center [624, 116] width 50 height 46
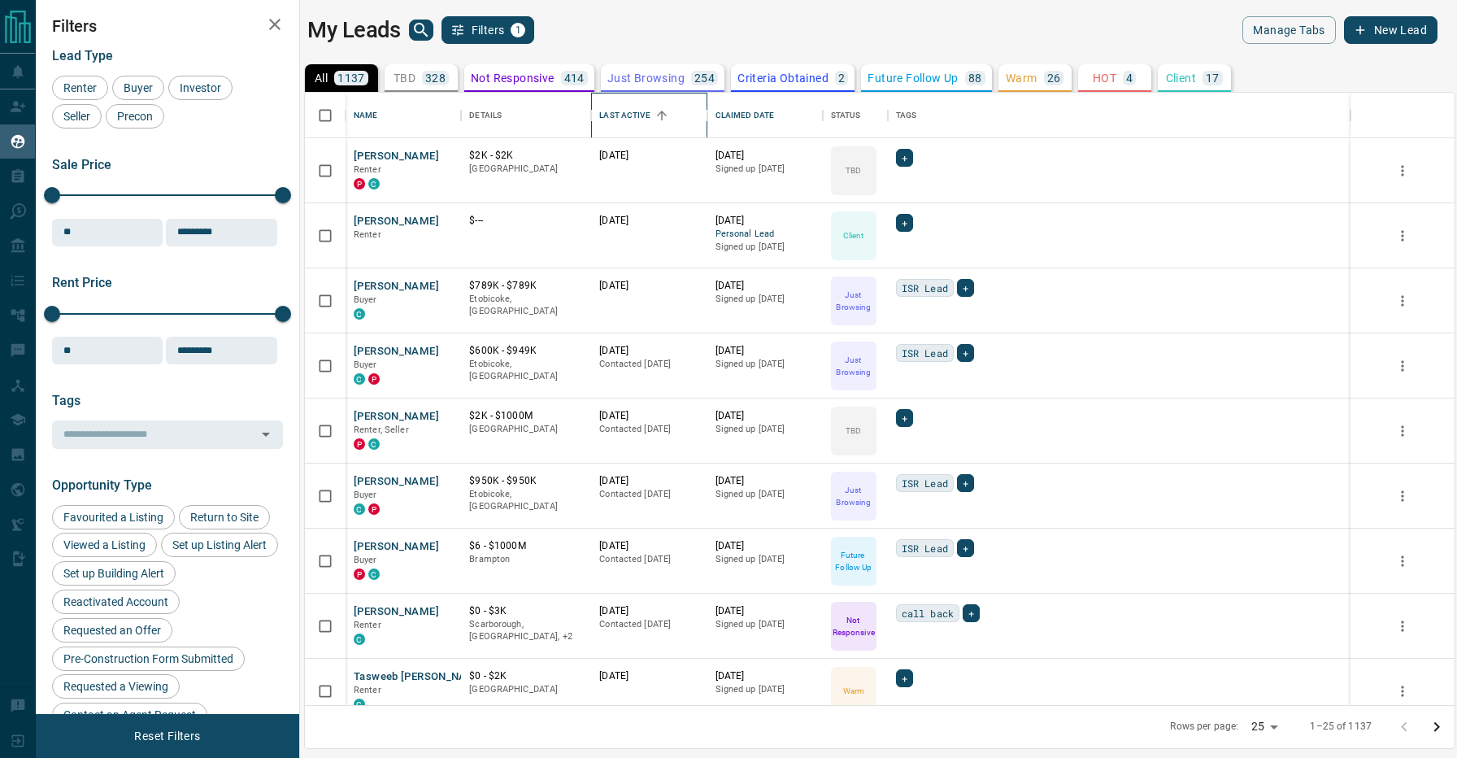
click at [626, 108] on div "Last Active" at bounding box center [624, 116] width 50 height 46
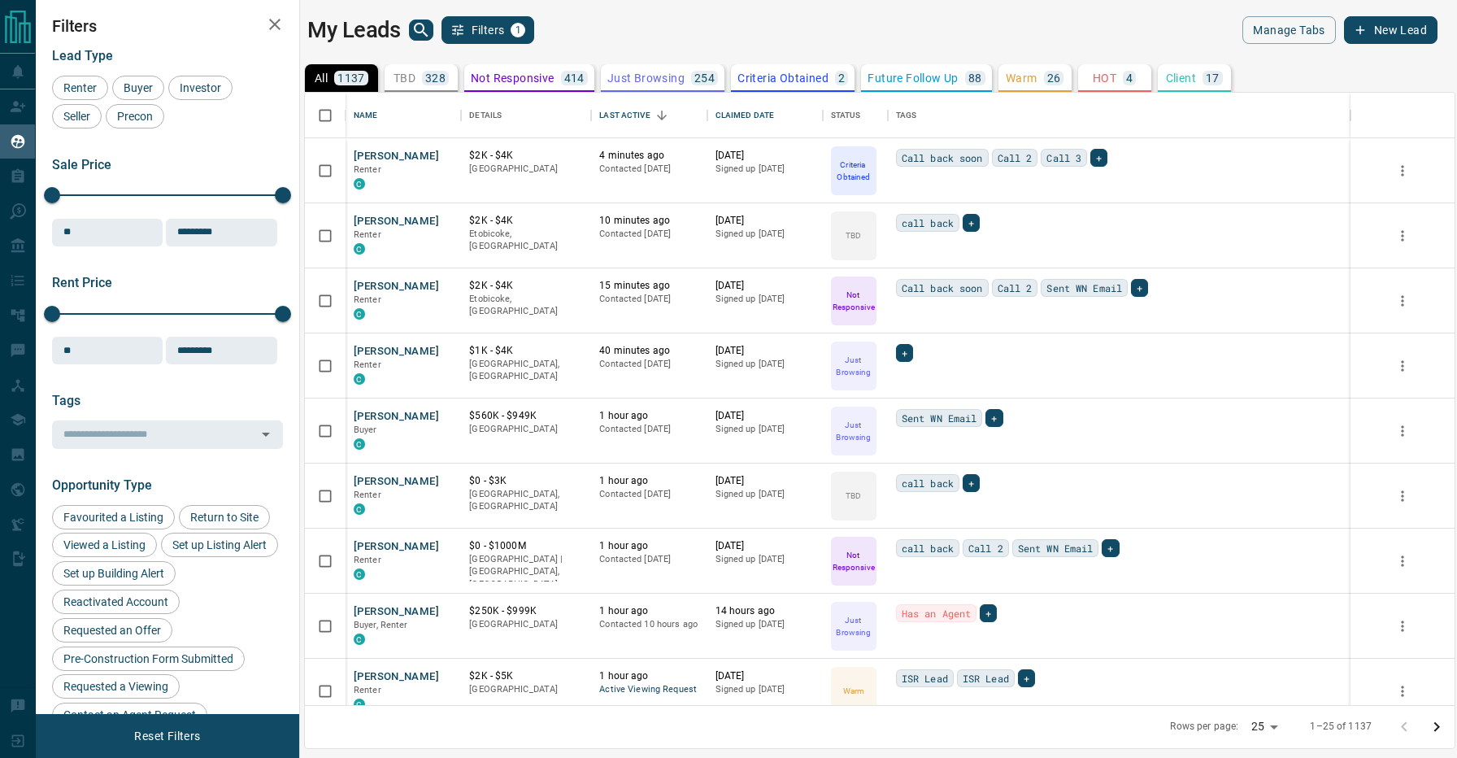
click at [621, 36] on div "My Leads Filters 1" at bounding box center [589, 30] width 565 height 28
click at [424, 38] on icon "search button" at bounding box center [421, 30] width 20 height 20
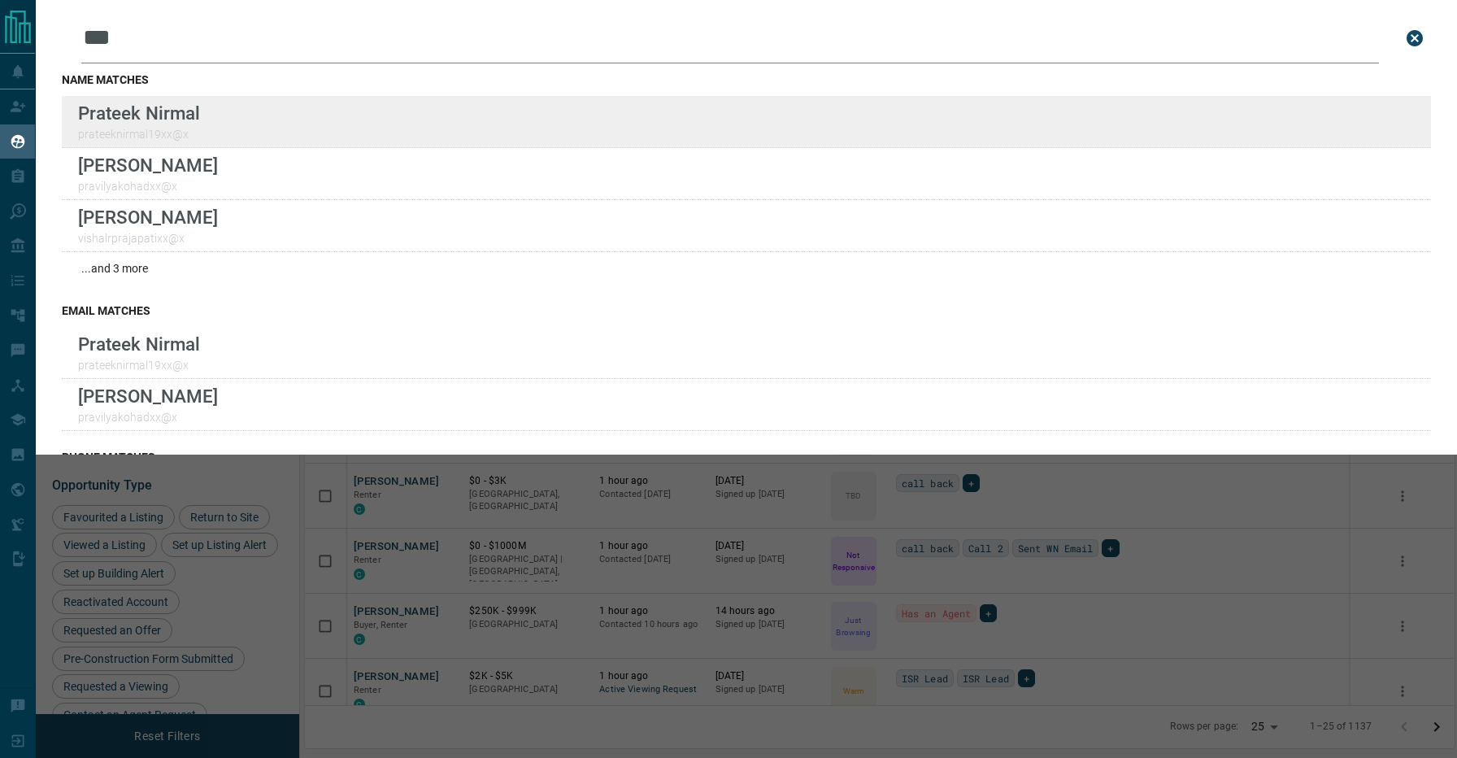
type input "***"
click at [355, 118] on div "Prateek Nirmal prateeknirmal19xx@x" at bounding box center [746, 122] width 1369 height 52
